Goal: Task Accomplishment & Management: Use online tool/utility

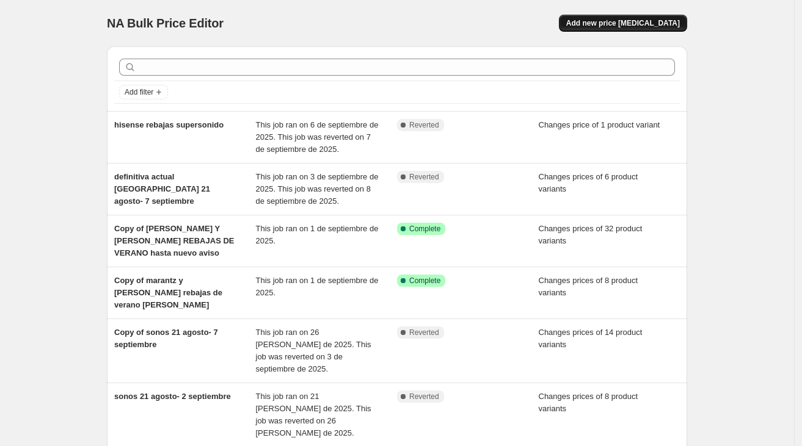
click at [668, 18] on button "Add new price [MEDICAL_DATA]" at bounding box center [623, 23] width 128 height 17
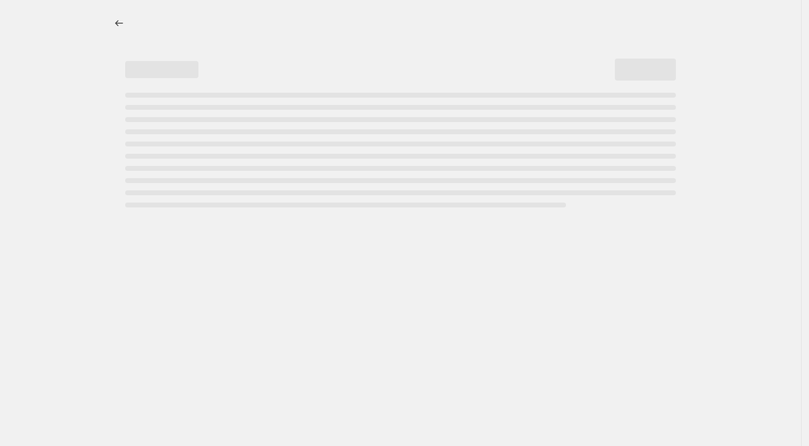
select select "percentage"
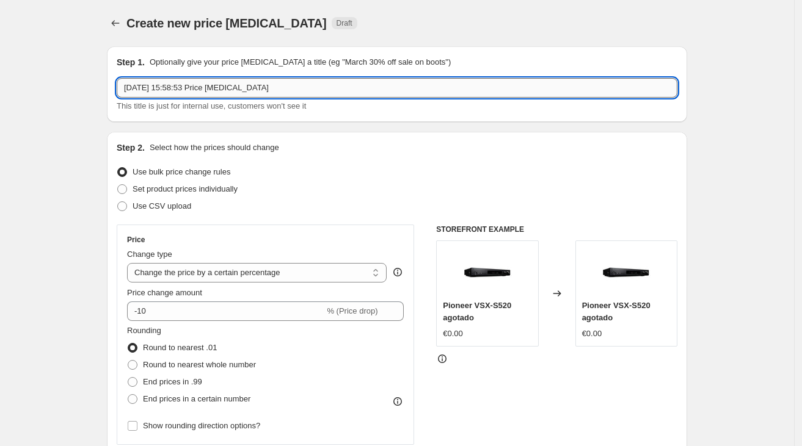
click at [287, 87] on input "[DATE] 15:58:53 Price [MEDICAL_DATA]" at bounding box center [397, 88] width 561 height 20
type input "xgimi horizon unltra 8-30 septiembre"
click at [229, 194] on span "Set product prices individually" at bounding box center [185, 188] width 105 height 9
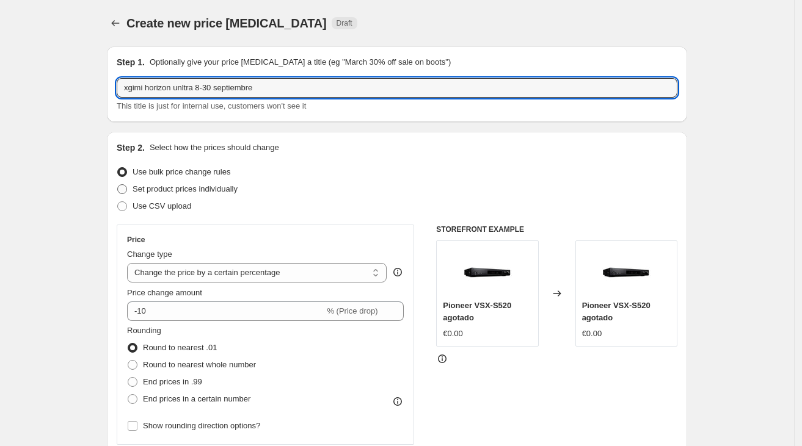
click at [118, 185] on input "Set product prices individually" at bounding box center [117, 184] width 1 height 1
radio input "true"
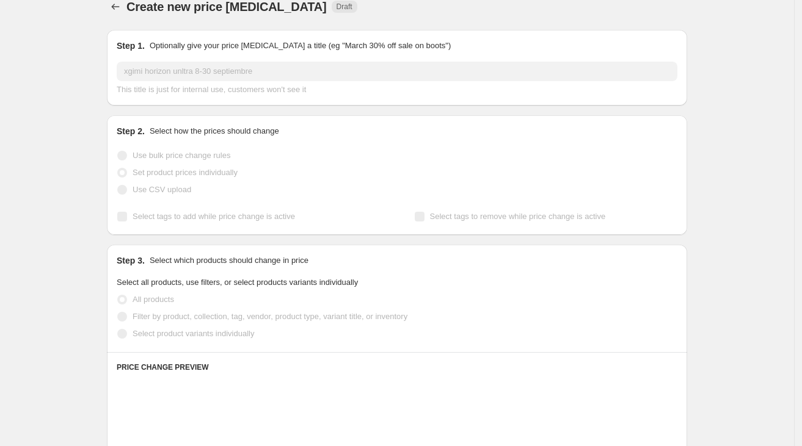
scroll to position [31, 0]
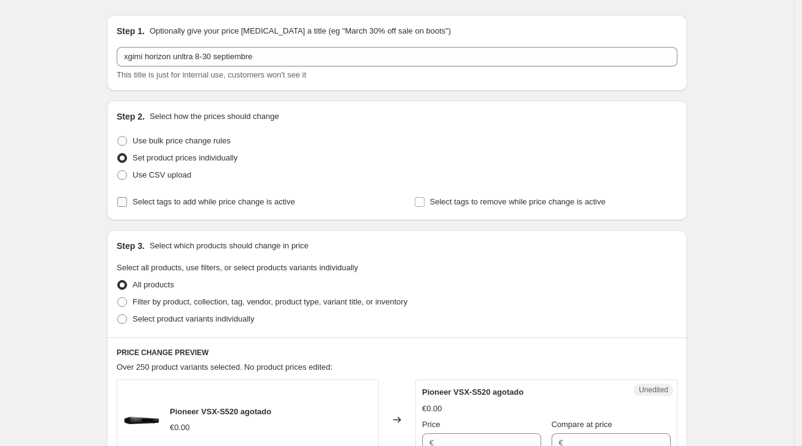
click at [182, 204] on span "Select tags to add while price change is active" at bounding box center [214, 201] width 162 height 9
click at [127, 204] on input "Select tags to add while price change is active" at bounding box center [122, 202] width 10 height 10
checkbox input "true"
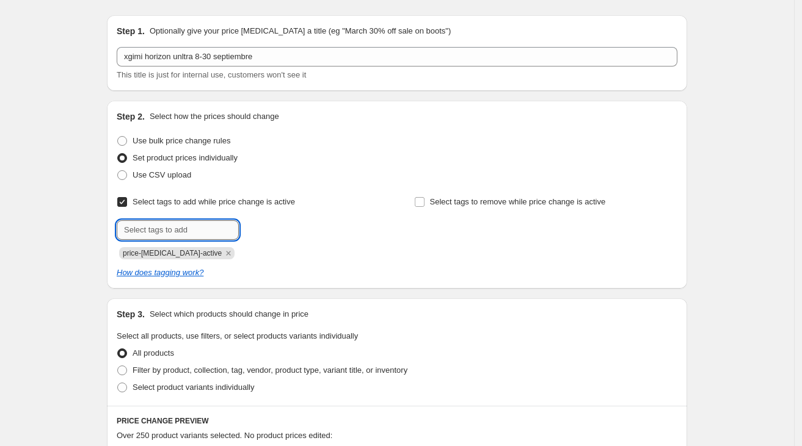
click at [184, 228] on input "text" at bounding box center [178, 230] width 122 height 20
type input "ofertas"
click at [117, 101] on button "Submit" at bounding box center [134, 107] width 35 height 13
click at [351, 261] on div "Select tags to add while price change is active Submit price-[MEDICAL_DATA]-act…" at bounding box center [397, 237] width 561 height 86
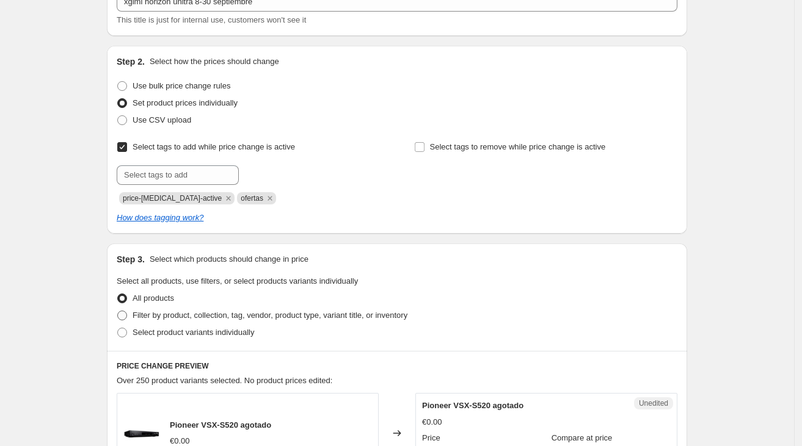
click at [241, 311] on span "Filter by product, collection, tag, vendor, product type, variant title, or inv…" at bounding box center [270, 315] width 275 height 9
click at [118, 311] on input "Filter by product, collection, tag, vendor, product type, variant title, or inv…" at bounding box center [117, 311] width 1 height 1
radio input "true"
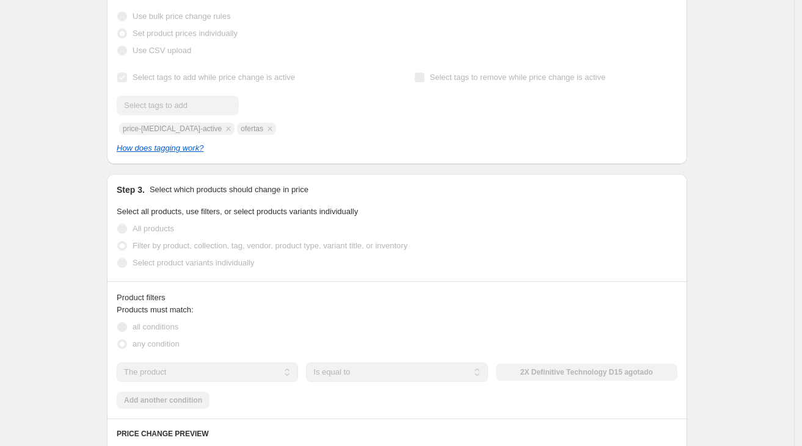
scroll to position [165, 0]
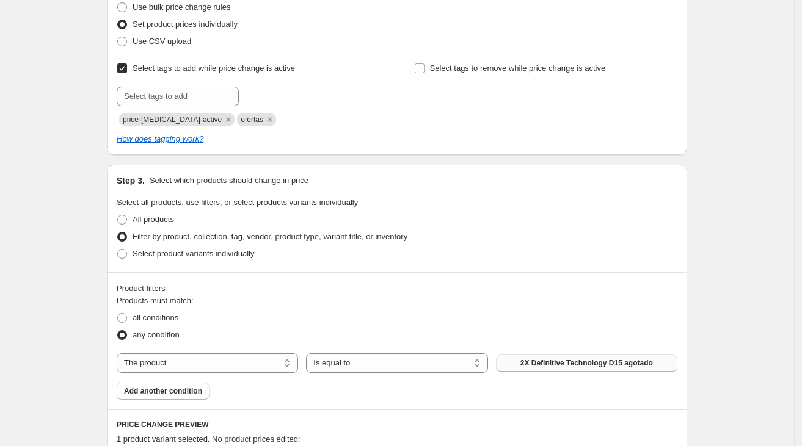
click at [545, 360] on span "2X Definitive Technology D15 agotado" at bounding box center [586, 364] width 133 height 10
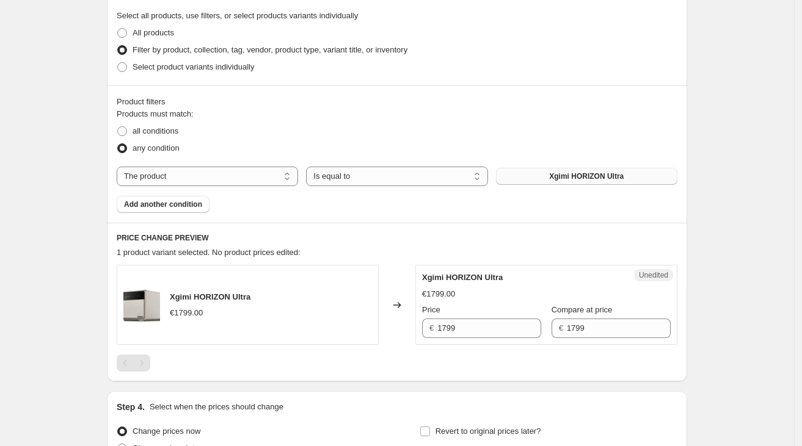
scroll to position [361, 0]
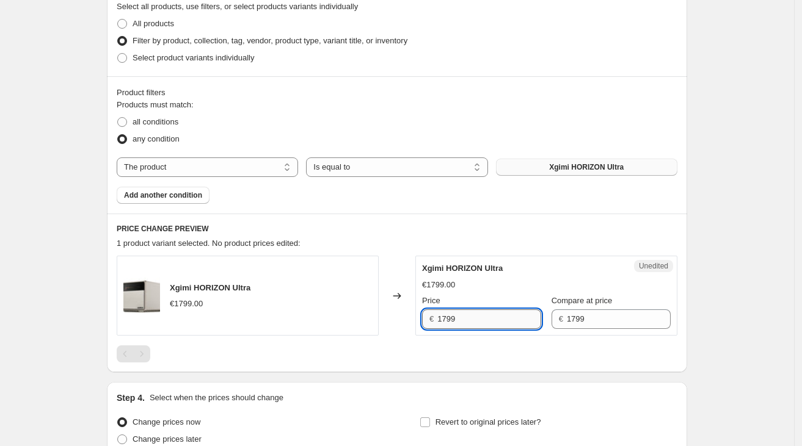
click at [469, 327] on input "1799" at bounding box center [489, 320] width 104 height 20
type input "1099"
click at [487, 242] on div "1 product variant selected. No product prices edited:" at bounding box center [397, 244] width 561 height 12
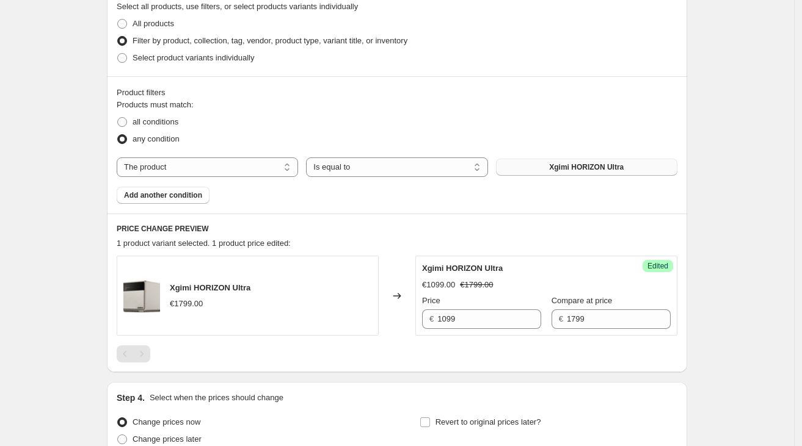
scroll to position [426, 0]
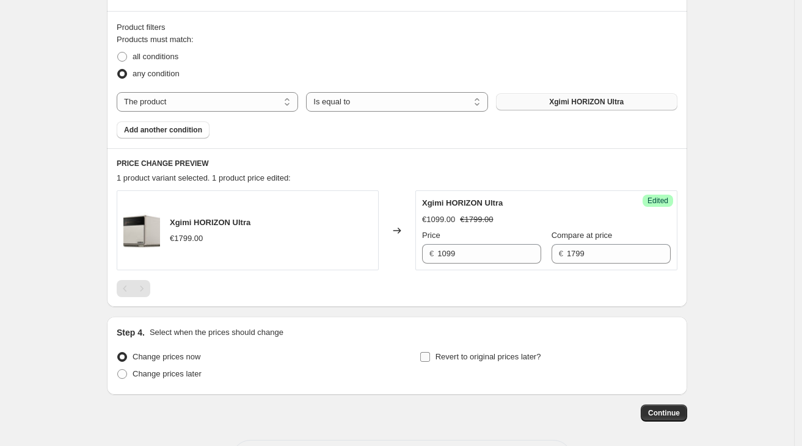
click at [443, 354] on span "Revert to original prices later?" at bounding box center [488, 356] width 106 height 9
click at [430, 354] on input "Revert to original prices later?" at bounding box center [425, 357] width 10 height 10
checkbox input "true"
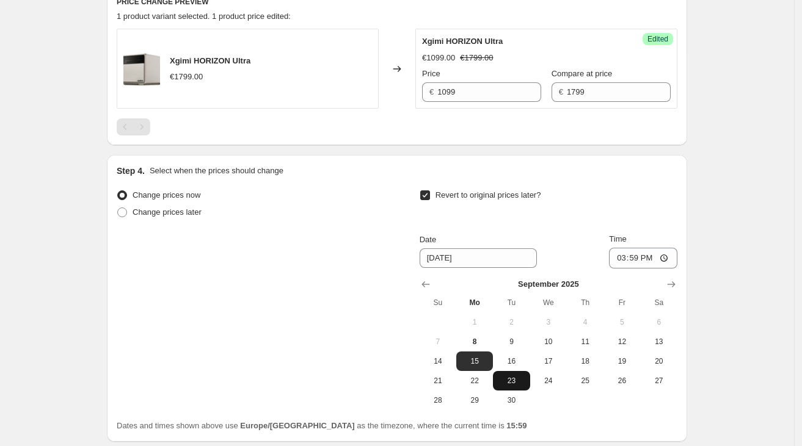
scroll to position [597, 0]
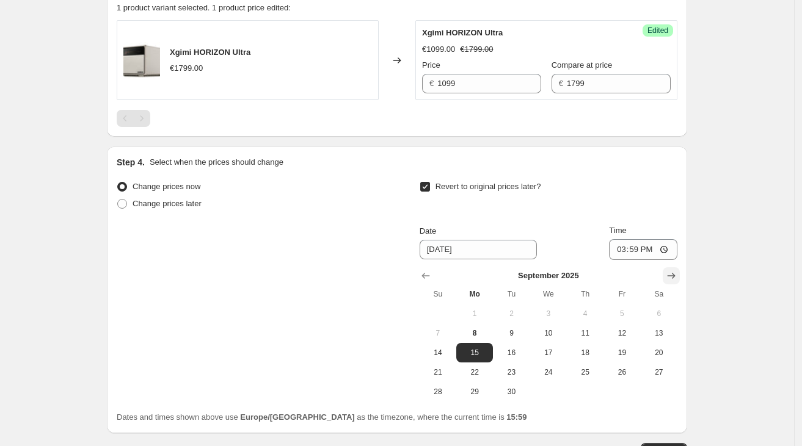
click at [677, 277] on icon "Show next month, October 2025" at bounding box center [671, 276] width 12 height 12
click at [552, 311] on span "1" at bounding box center [548, 314] width 27 height 10
type input "[DATE]"
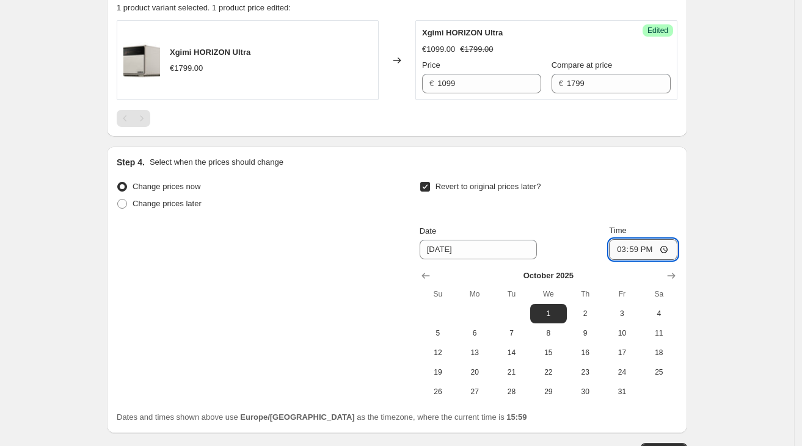
click at [637, 247] on input "15:59" at bounding box center [643, 249] width 68 height 21
type input "00:00"
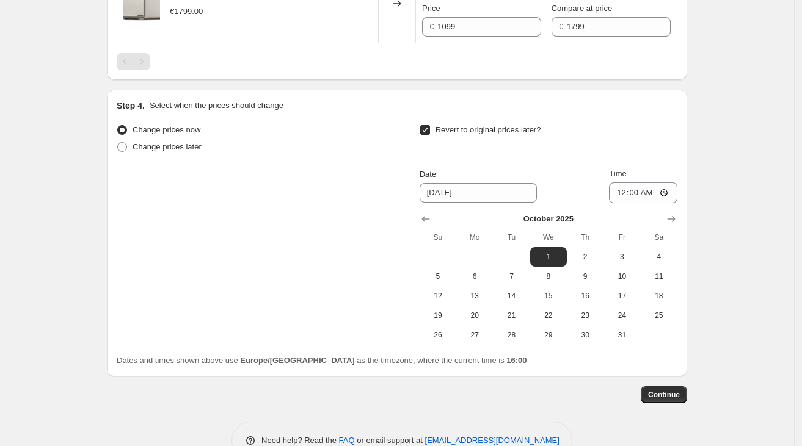
scroll to position [683, 0]
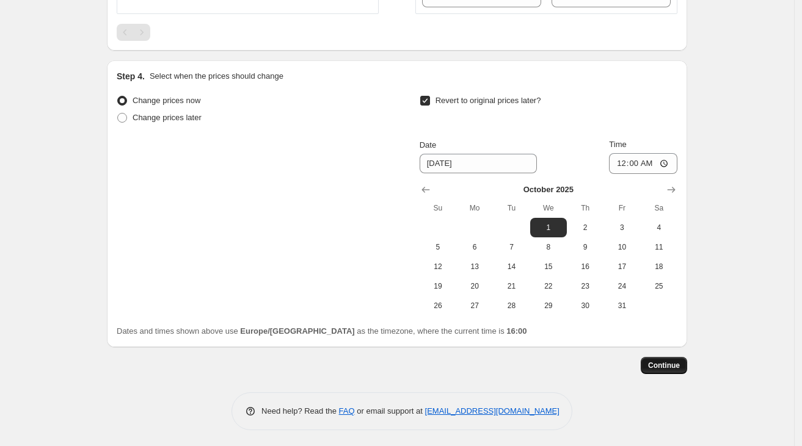
click at [668, 361] on span "Continue" at bounding box center [664, 366] width 32 height 10
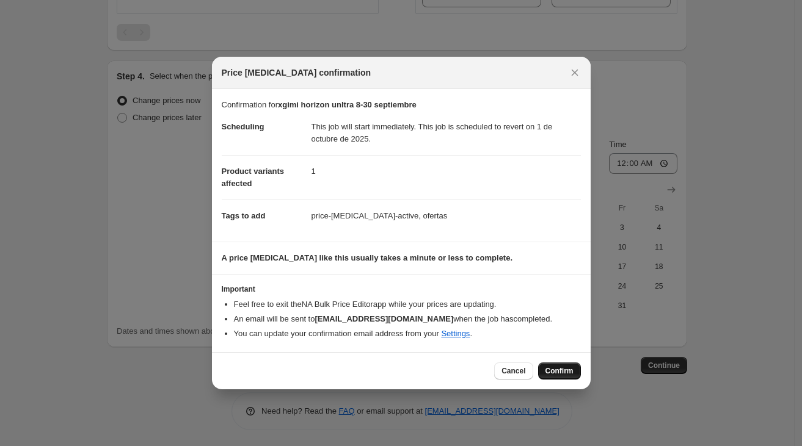
click at [560, 370] on span "Confirm" at bounding box center [559, 371] width 28 height 10
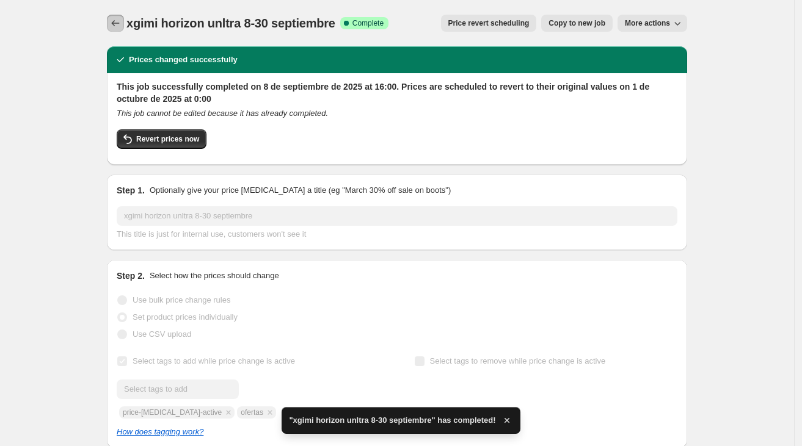
click at [120, 23] on icon "Price change jobs" at bounding box center [116, 23] width 8 height 6
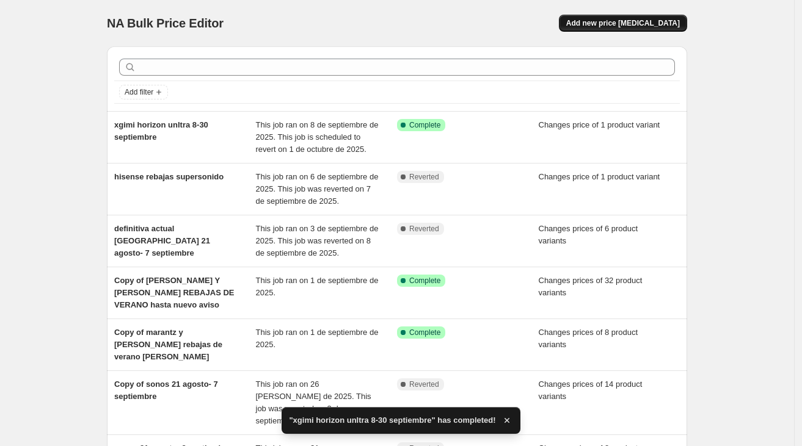
click at [625, 26] on span "Add new price [MEDICAL_DATA]" at bounding box center [623, 23] width 114 height 10
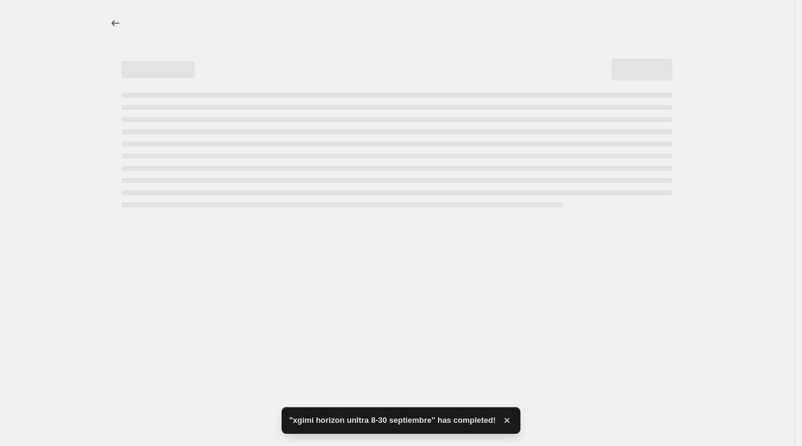
select select "percentage"
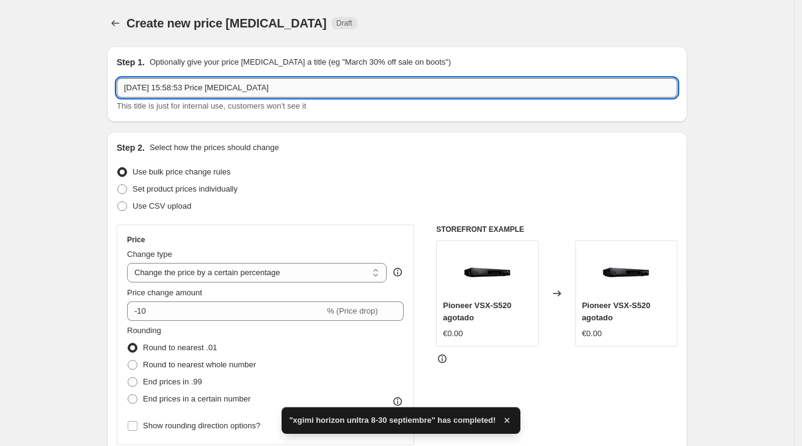
click at [298, 90] on input "[DATE] 15:58:53 Price [MEDICAL_DATA]" at bounding box center [397, 88] width 561 height 20
click at [298, 89] on input "[DATE] 15:58:53 Price [MEDICAL_DATA]" at bounding box center [397, 88] width 561 height 20
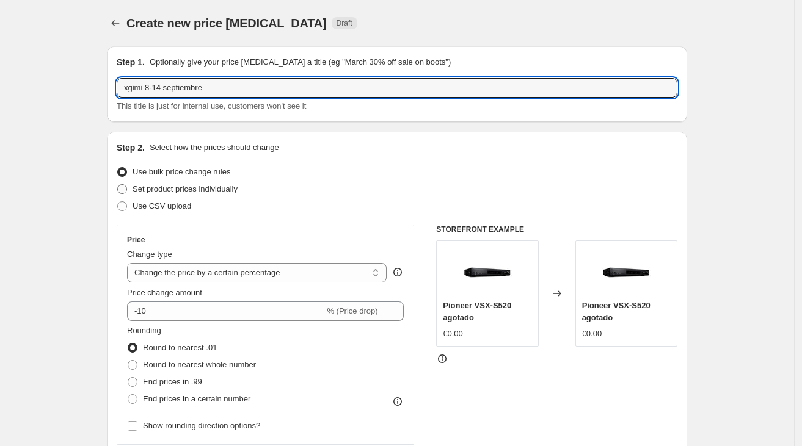
type input "xgimi 8-14 septiembre"
click at [173, 189] on span "Set product prices individually" at bounding box center [185, 188] width 105 height 9
click at [118, 185] on input "Set product prices individually" at bounding box center [117, 184] width 1 height 1
radio input "true"
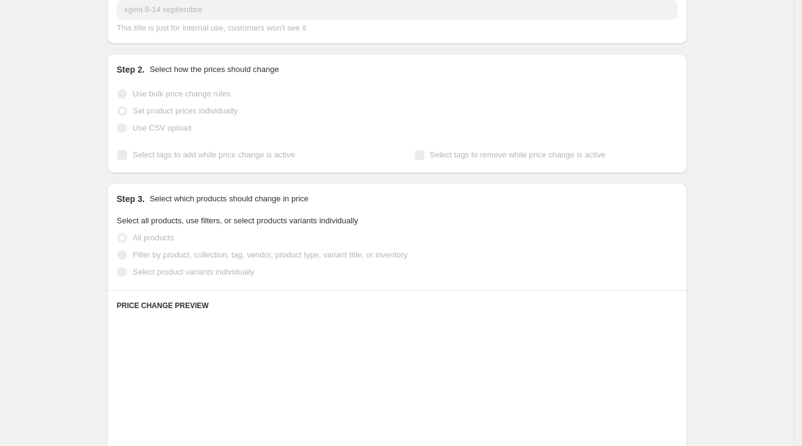
scroll to position [87, 0]
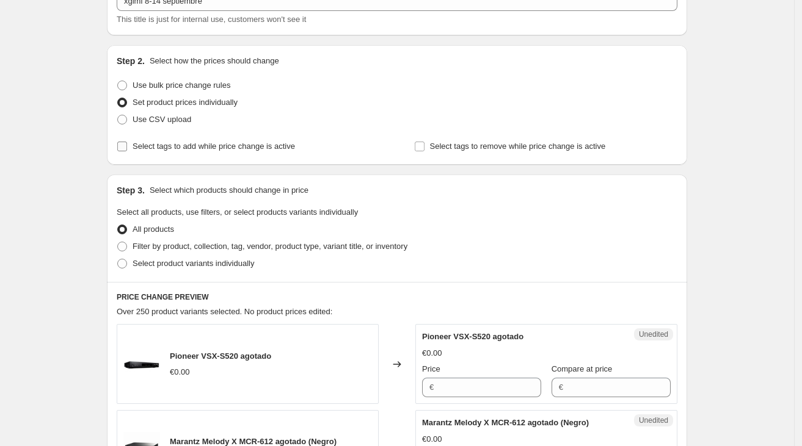
click at [218, 150] on span "Select tags to add while price change is active" at bounding box center [214, 146] width 162 height 9
click at [127, 150] on input "Select tags to add while price change is active" at bounding box center [122, 147] width 10 height 10
checkbox input "true"
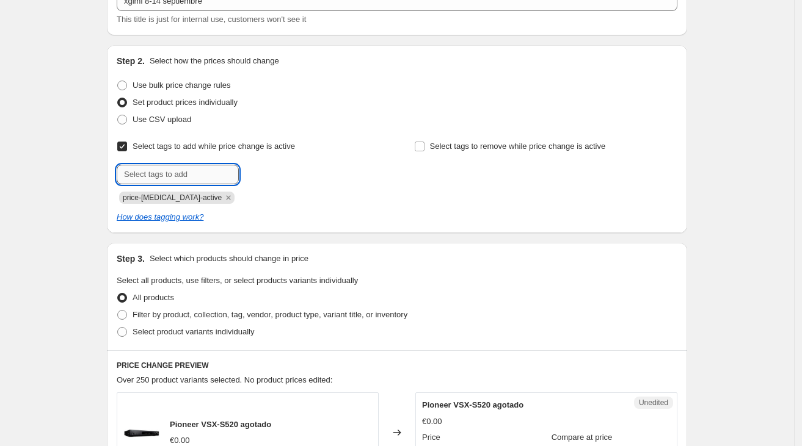
click at [225, 170] on input "text" at bounding box center [178, 175] width 122 height 20
type input "ofertas"
click at [117, 45] on button "Submit" at bounding box center [134, 51] width 35 height 13
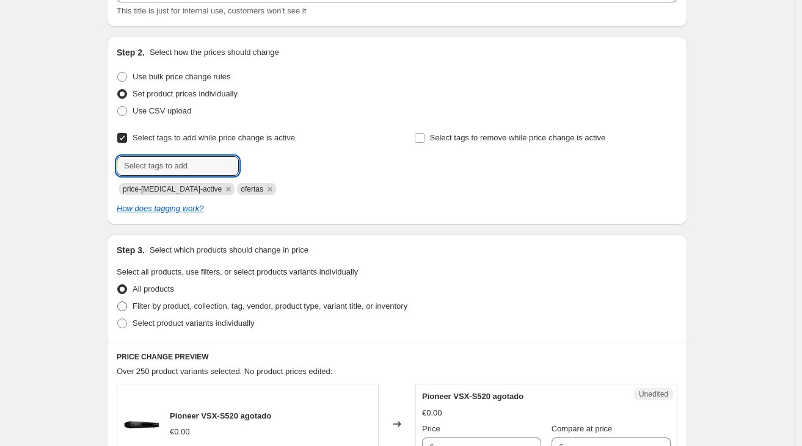
click at [232, 305] on span "Filter by product, collection, tag, vendor, product type, variant title, or inv…" at bounding box center [270, 306] width 275 height 9
click at [118, 302] on input "Filter by product, collection, tag, vendor, product type, variant title, or inv…" at bounding box center [117, 302] width 1 height 1
radio input "true"
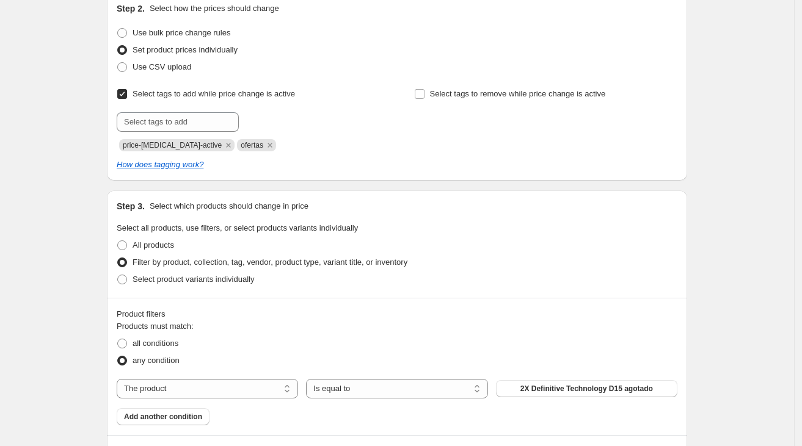
scroll to position [148, 0]
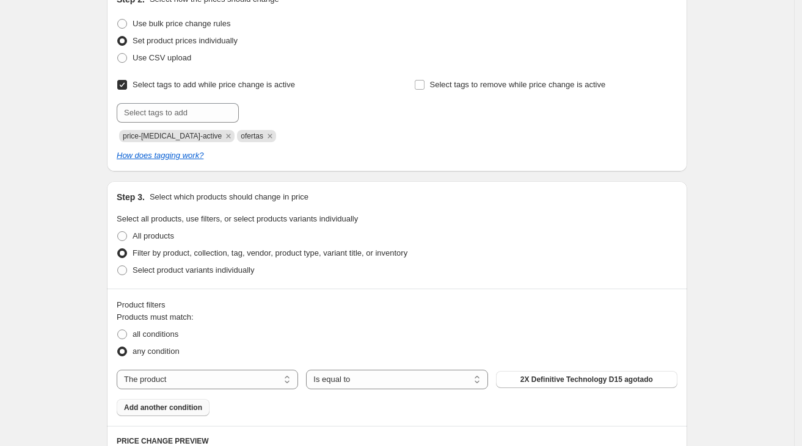
click at [184, 415] on button "Add another condition" at bounding box center [163, 407] width 93 height 17
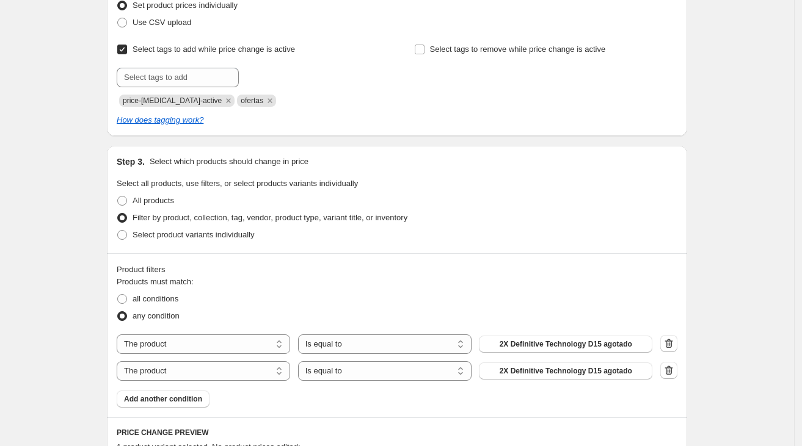
scroll to position [192, 0]
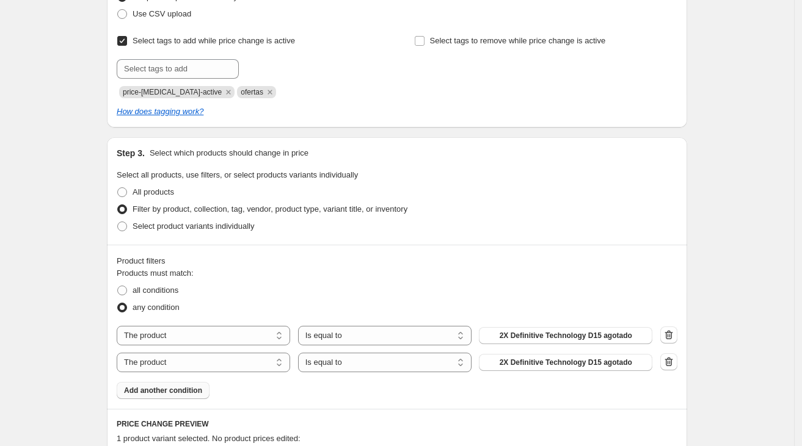
click at [188, 397] on button "Add another condition" at bounding box center [163, 390] width 93 height 17
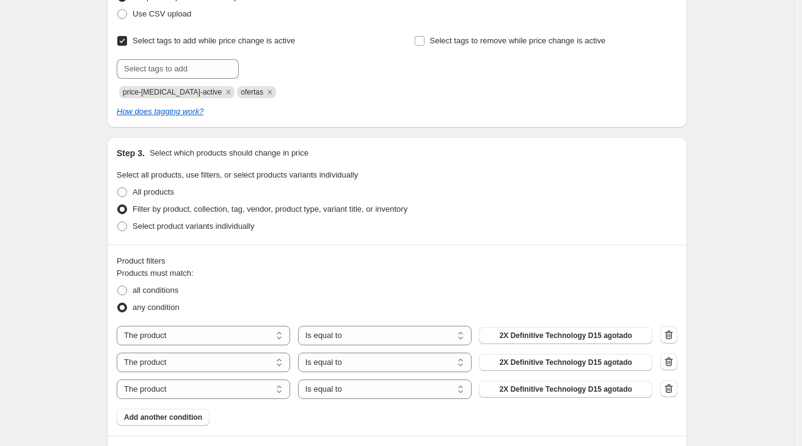
click at [186, 418] on span "Add another condition" at bounding box center [163, 418] width 78 height 10
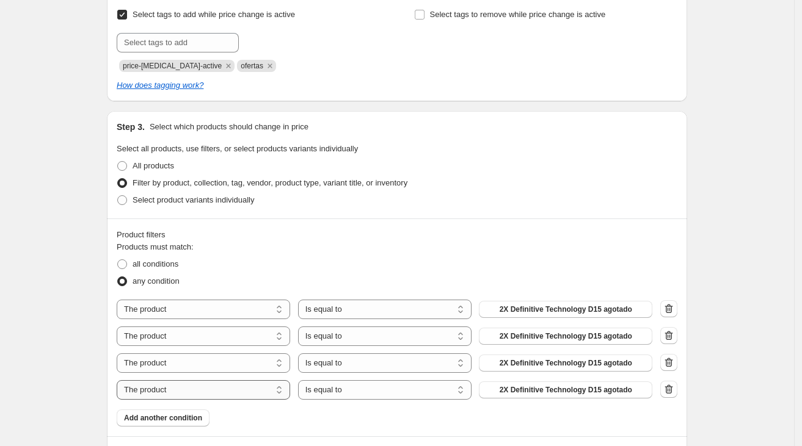
click at [186, 417] on span "Add another condition" at bounding box center [163, 418] width 78 height 10
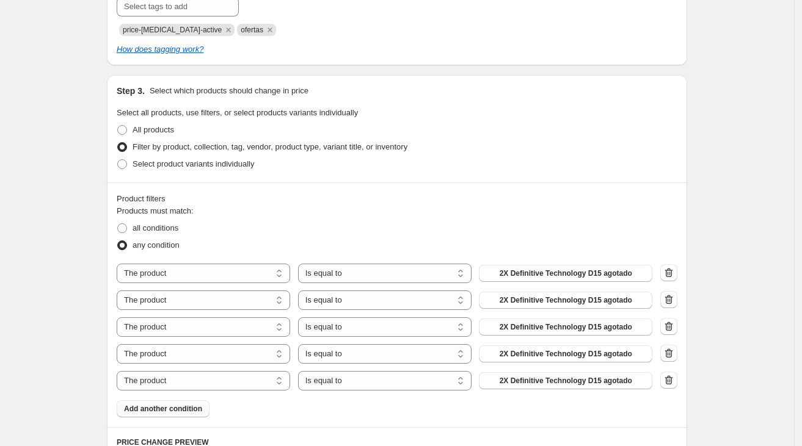
click at [189, 411] on span "Add another condition" at bounding box center [163, 409] width 78 height 10
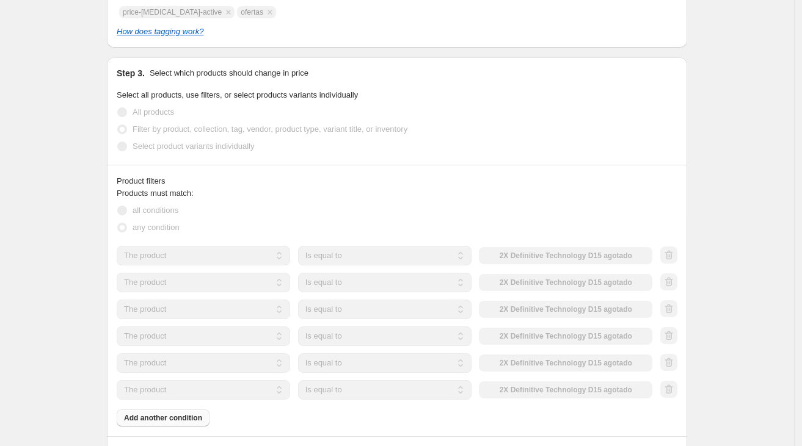
scroll to position [283, 0]
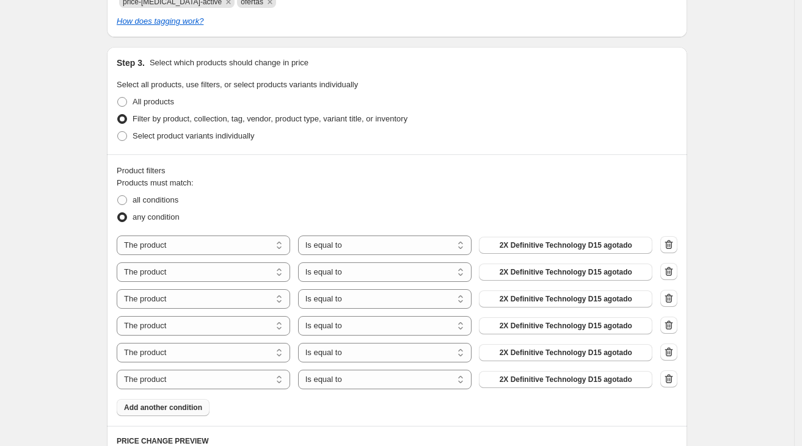
click at [191, 409] on div "Products must match: all conditions any condition The product The product's col…" at bounding box center [397, 296] width 561 height 239
click at [191, 410] on span "Add another condition" at bounding box center [163, 408] width 78 height 10
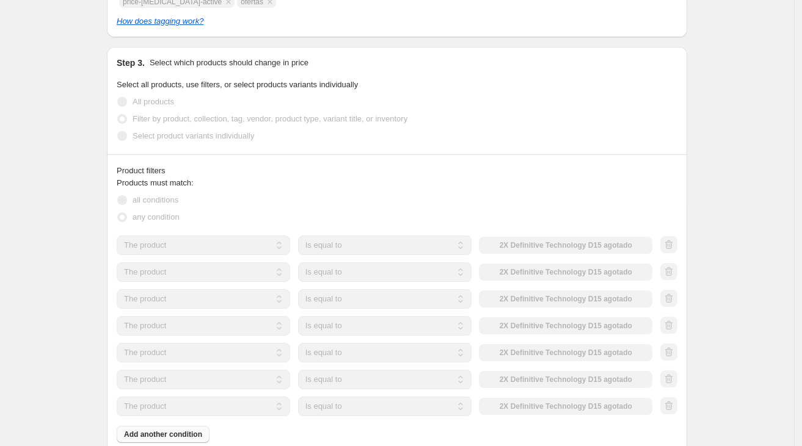
scroll to position [300, 0]
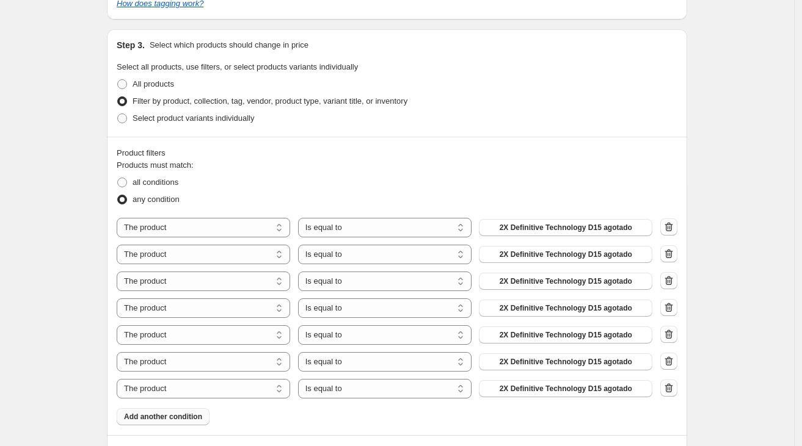
click at [191, 415] on span "Add another condition" at bounding box center [163, 417] width 78 height 10
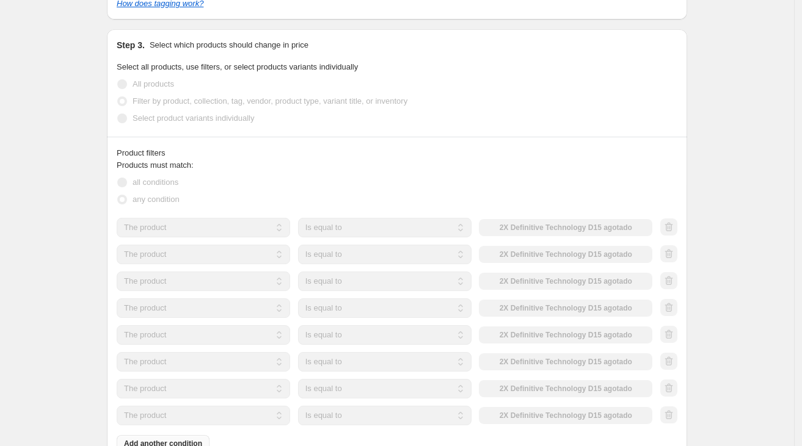
scroll to position [308, 0]
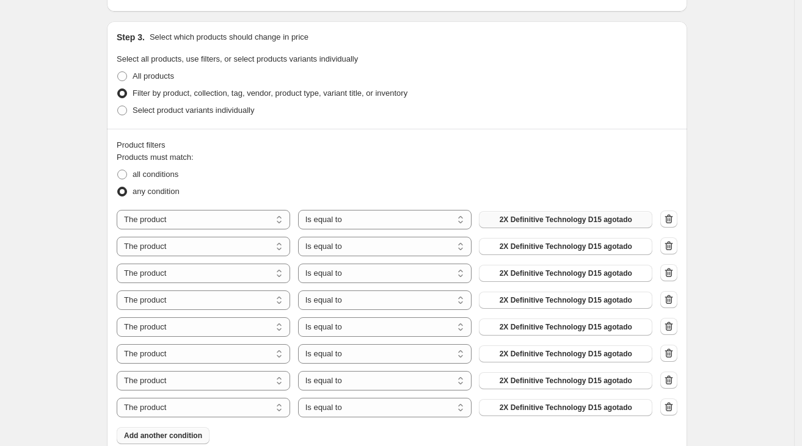
click at [589, 224] on button "2X Definitive Technology D15 agotado" at bounding box center [565, 219] width 173 height 17
click at [572, 246] on span "2X Definitive Technology D15 agotado" at bounding box center [566, 247] width 133 height 10
click at [574, 274] on span "2X Definitive Technology D15 agotado" at bounding box center [566, 274] width 133 height 10
click at [558, 297] on span "2X Definitive Technology D15 agotado" at bounding box center [566, 301] width 133 height 10
click at [582, 327] on span "2X Definitive Technology D15 agotado" at bounding box center [566, 327] width 133 height 10
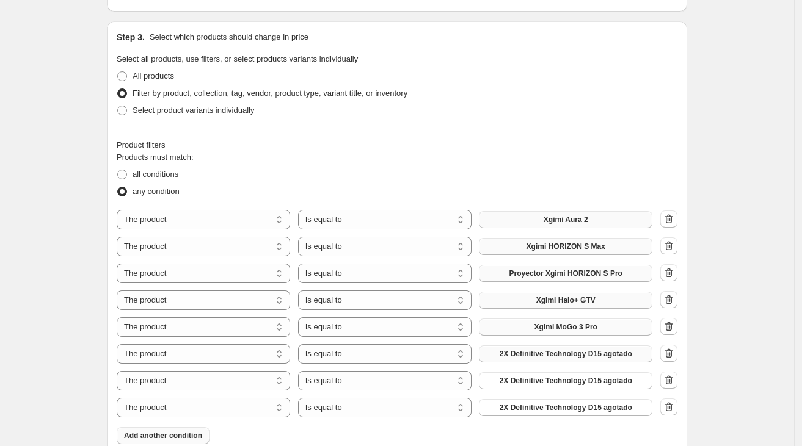
click at [558, 357] on span "2X Definitive Technology D15 agotado" at bounding box center [566, 354] width 133 height 10
click at [666, 372] on button "button" at bounding box center [668, 380] width 17 height 17
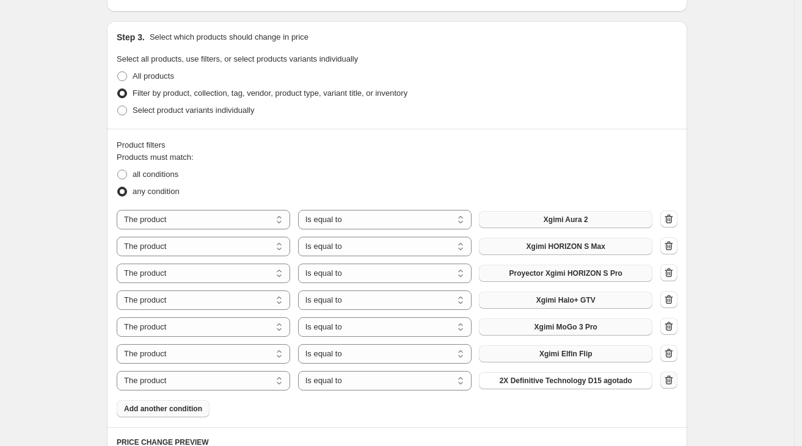
click at [671, 379] on icon "button" at bounding box center [669, 380] width 12 height 12
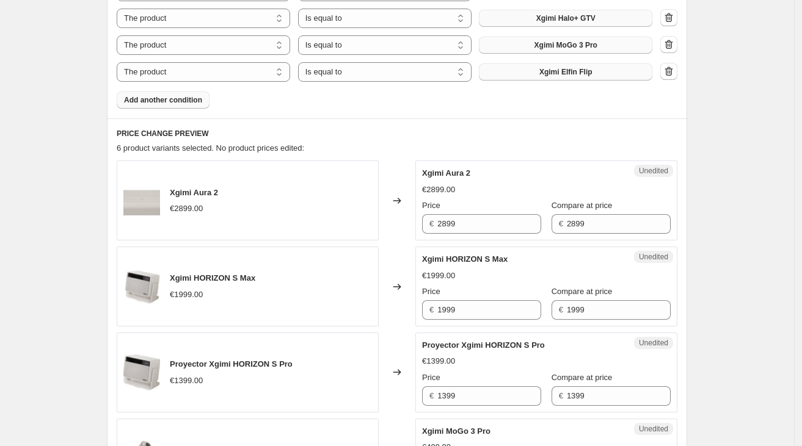
scroll to position [666, 0]
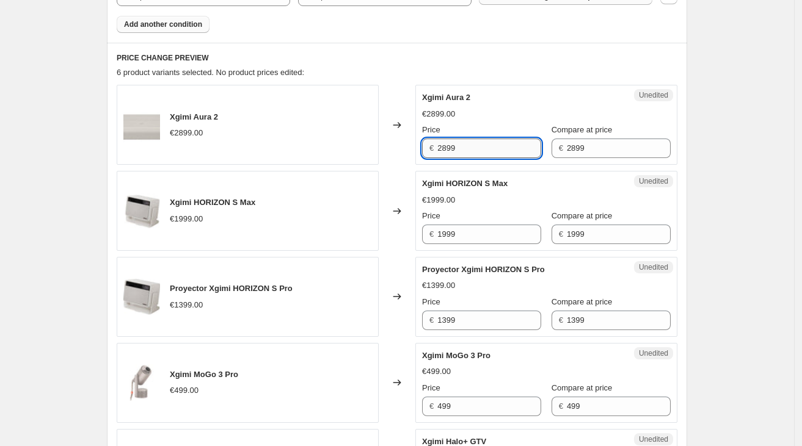
click at [497, 150] on input "2899" at bounding box center [489, 149] width 104 height 20
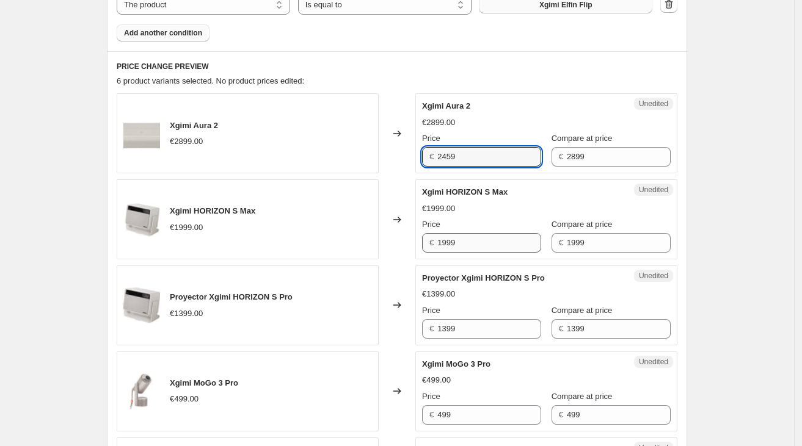
type input "2459"
click at [479, 238] on input "1999" at bounding box center [489, 243] width 104 height 20
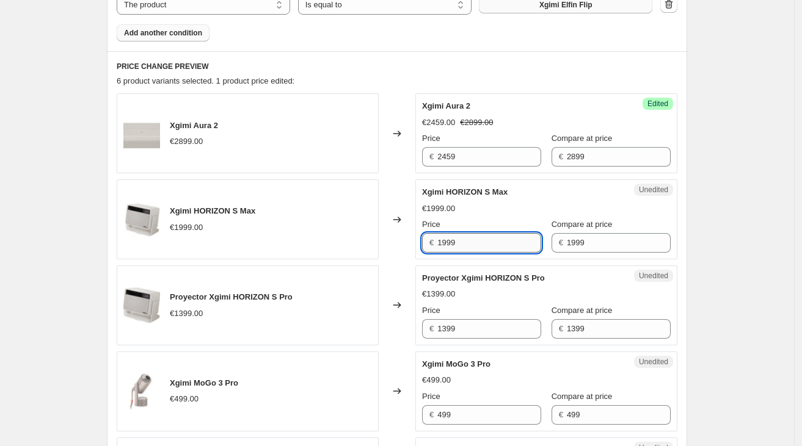
click at [479, 238] on input "1999" at bounding box center [489, 243] width 104 height 20
type input "1699"
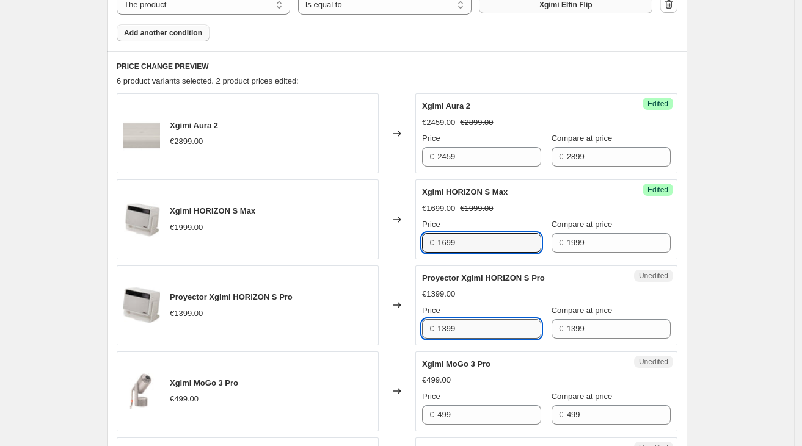
click at [483, 332] on input "1399" at bounding box center [489, 329] width 104 height 20
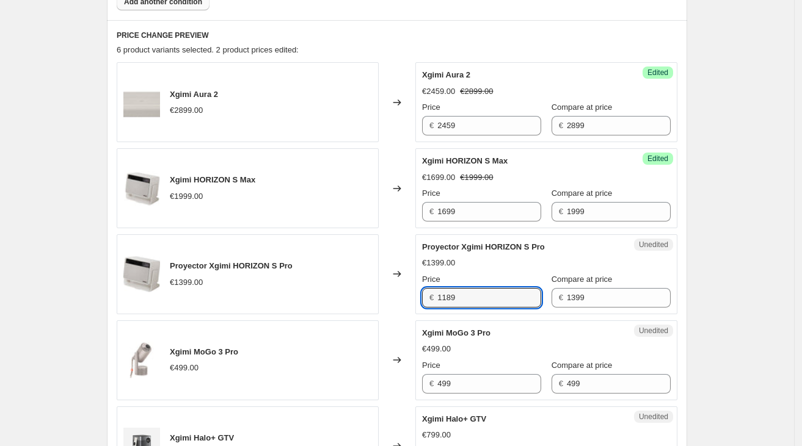
scroll to position [698, 0]
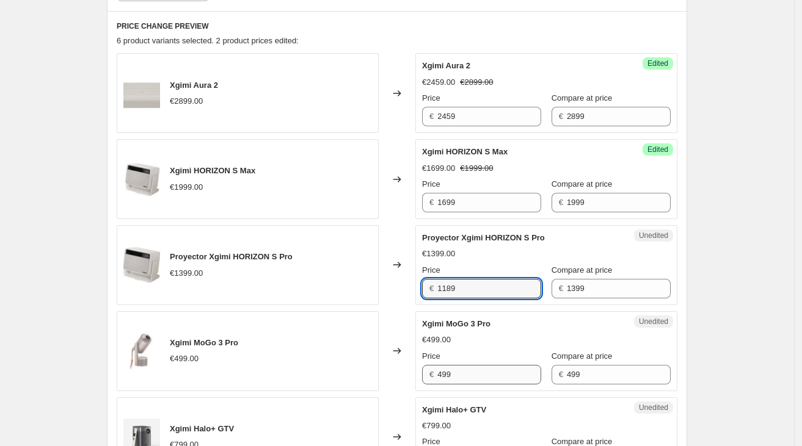
type input "1189"
click at [490, 377] on input "499" at bounding box center [489, 375] width 104 height 20
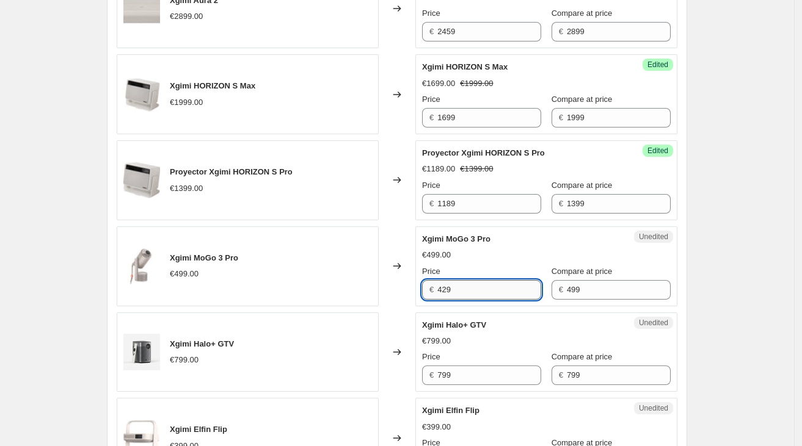
scroll to position [814, 0]
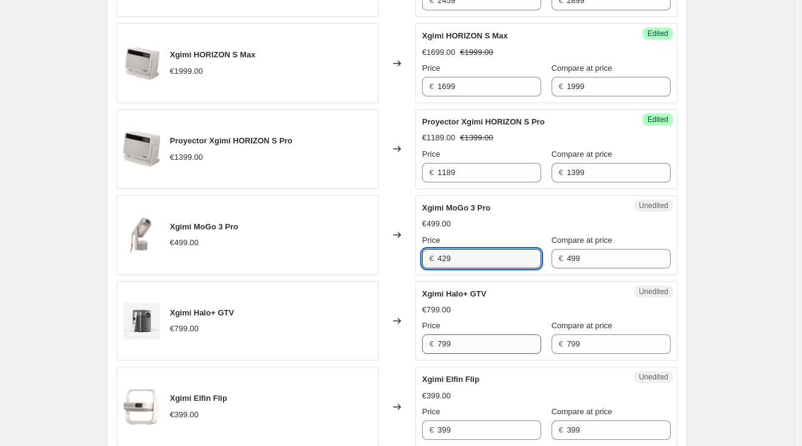
type input "429"
click at [494, 343] on input "799" at bounding box center [489, 345] width 104 height 20
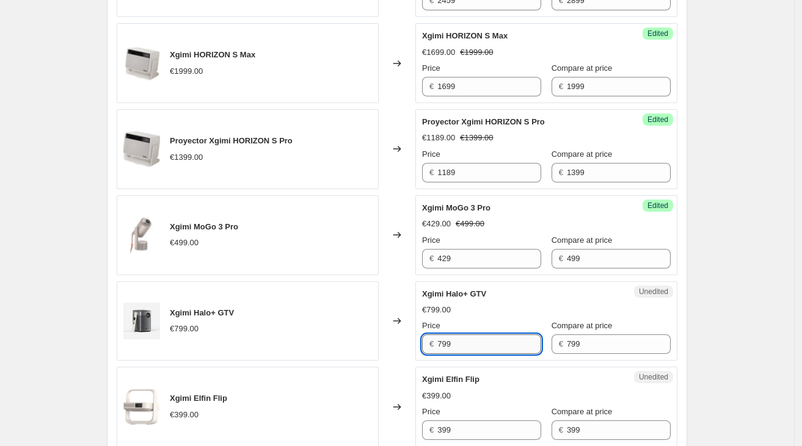
click at [494, 343] on input "799" at bounding box center [489, 345] width 104 height 20
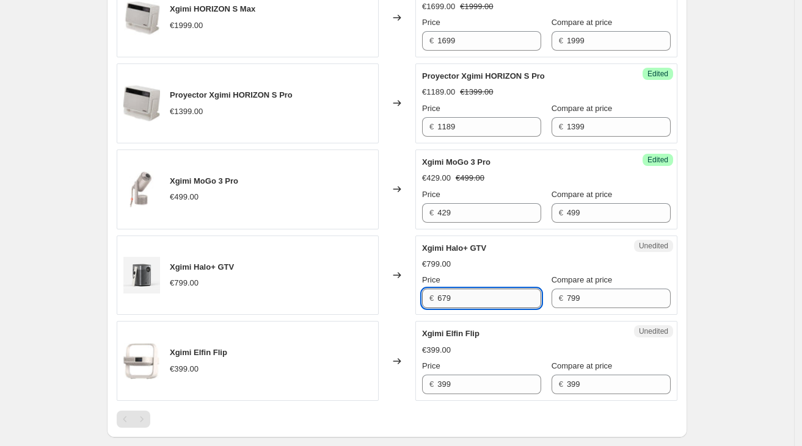
scroll to position [904, 0]
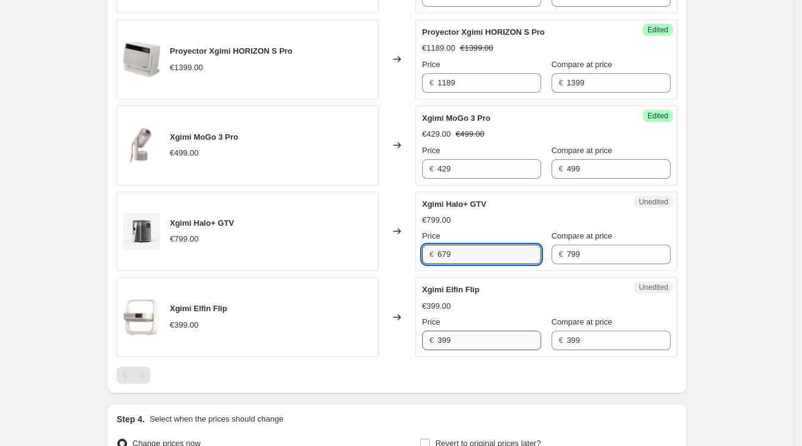
type input "679"
click at [487, 334] on input "399" at bounding box center [489, 341] width 104 height 20
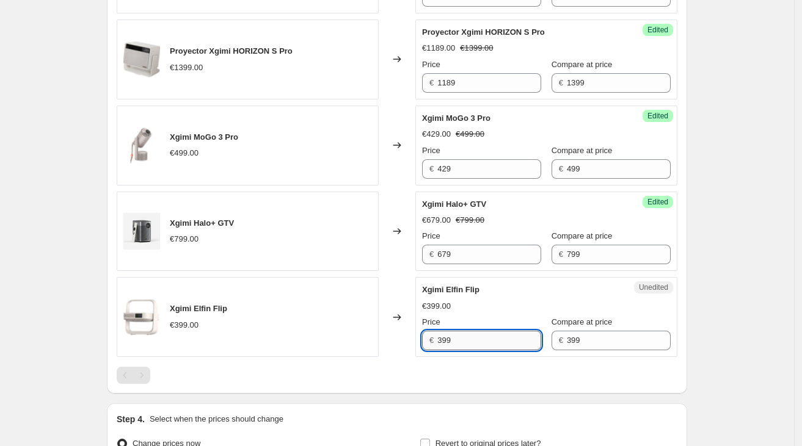
click at [487, 334] on input "399" at bounding box center [489, 341] width 104 height 20
type input "299"
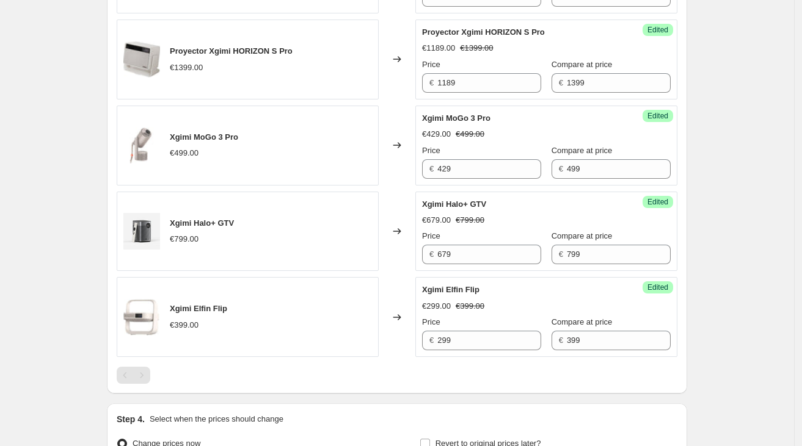
click at [402, 326] on div "Changed to" at bounding box center [397, 317] width 37 height 80
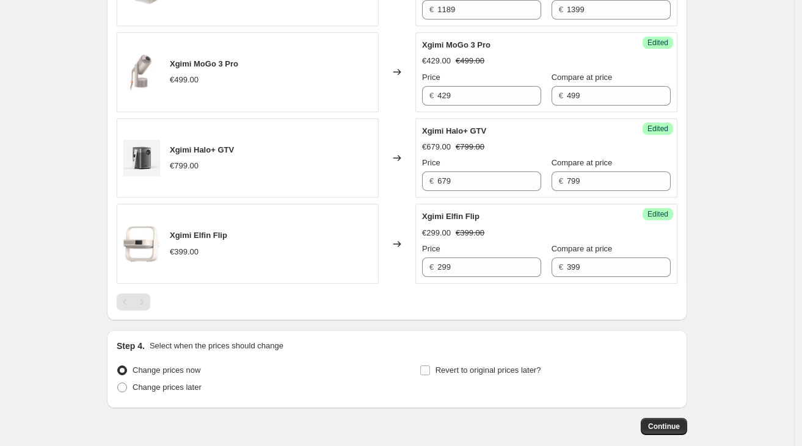
scroll to position [1005, 0]
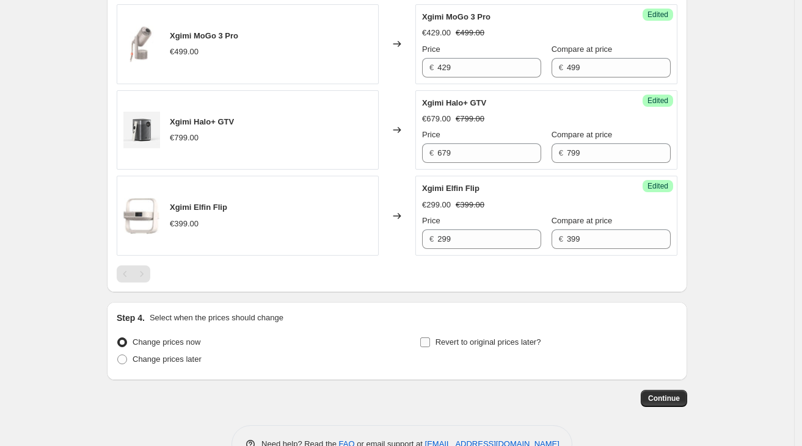
click at [446, 338] on span "Revert to original prices later?" at bounding box center [488, 342] width 106 height 9
click at [430, 338] on input "Revert to original prices later?" at bounding box center [425, 343] width 10 height 10
checkbox input "true"
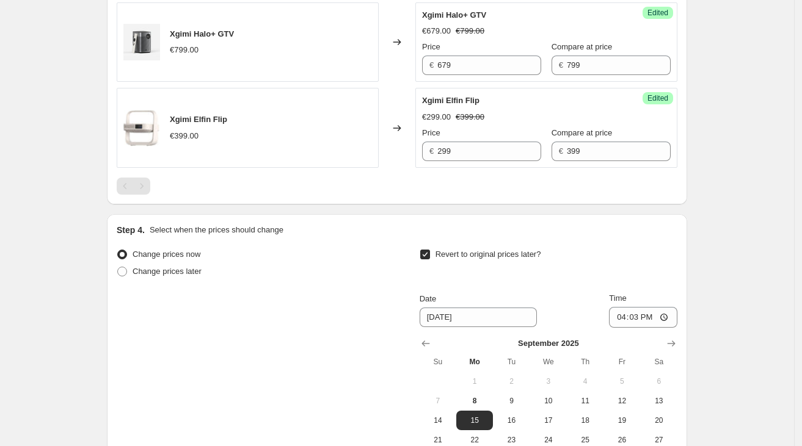
scroll to position [1237, 0]
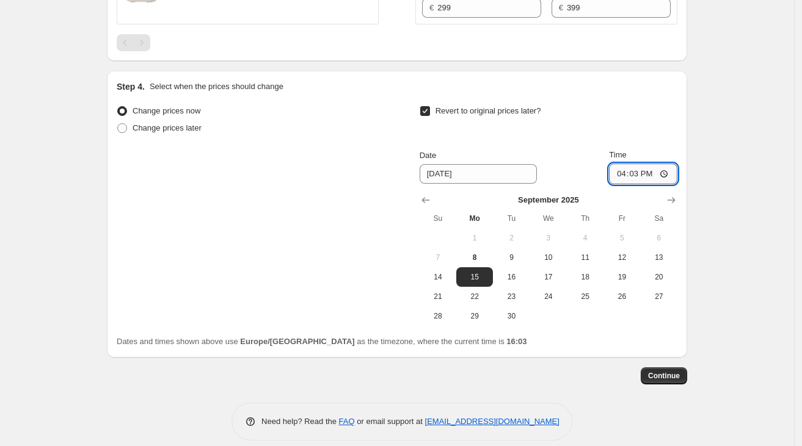
click at [633, 168] on input "16:03" at bounding box center [643, 174] width 68 height 21
type input "00:00"
click at [652, 379] on button "Continue" at bounding box center [664, 376] width 46 height 17
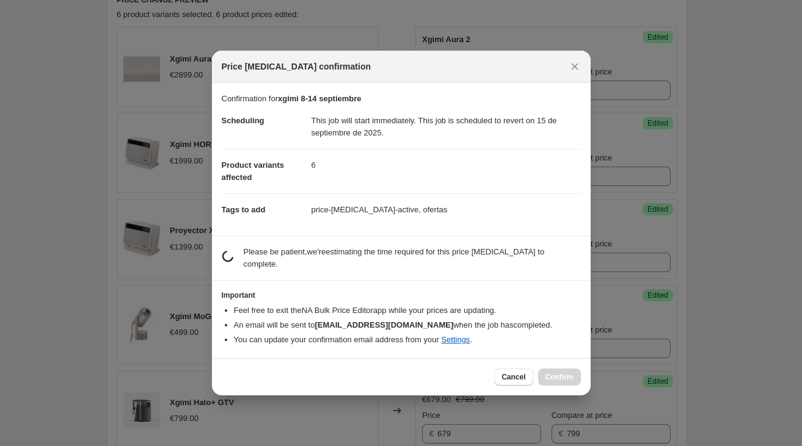
scroll to position [0, 0]
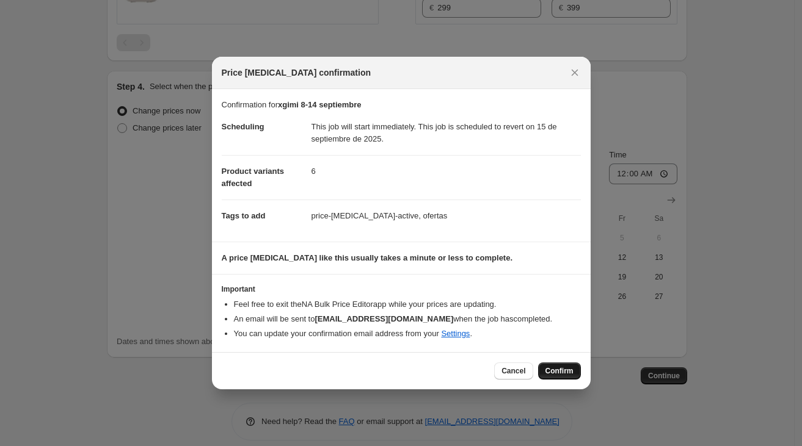
click at [552, 369] on span "Confirm" at bounding box center [559, 371] width 28 height 10
